Goal: Transaction & Acquisition: Subscribe to service/newsletter

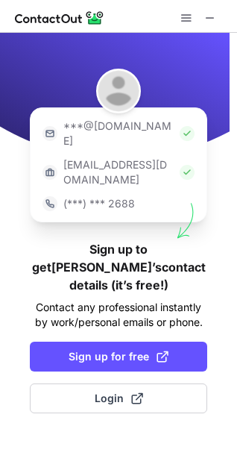
click at [180, 130] on img at bounding box center [187, 133] width 15 height 15
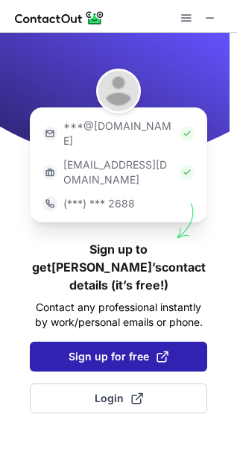
click at [124, 349] on span "Sign up for free" at bounding box center [119, 356] width 100 height 15
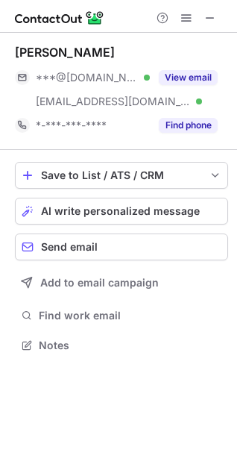
scroll to position [335, 237]
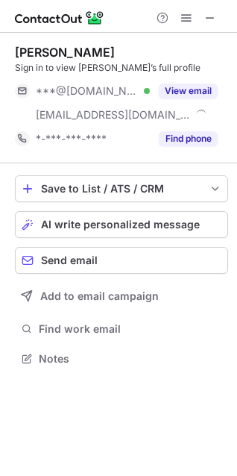
scroll to position [348, 237]
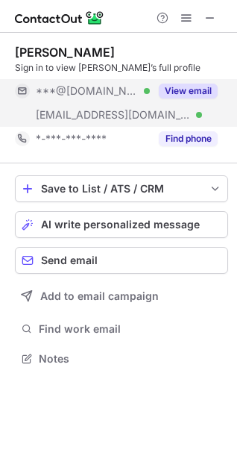
click at [166, 92] on button "View email" at bounding box center [188, 91] width 59 height 15
